Goal: Go to known website: Access a specific website the user already knows

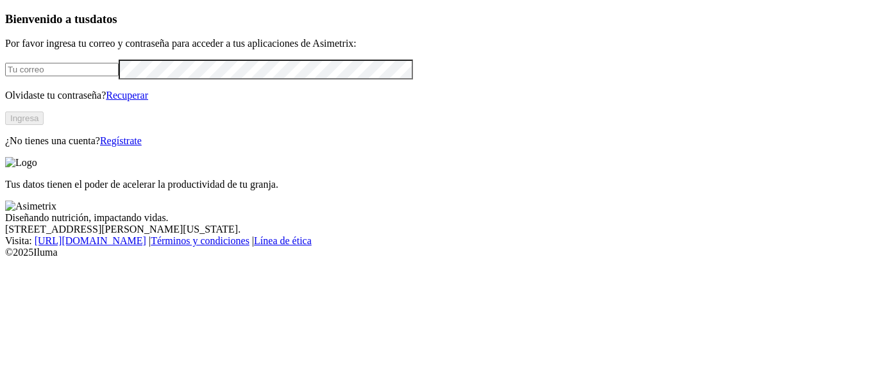
type input "[PERSON_NAME][EMAIL_ADDRESS][PERSON_NAME][DOMAIN_NAME]"
click at [44, 125] on button "Ingresa" at bounding box center [24, 118] width 38 height 13
